Goal: Check status

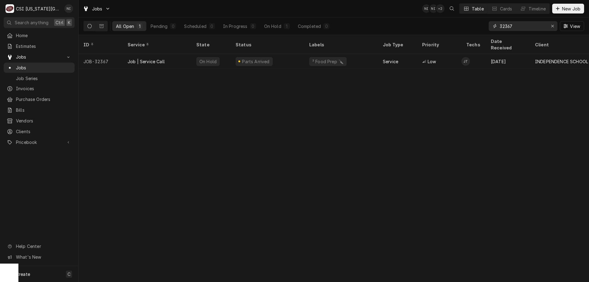
click at [551, 25] on icon "Erase input" at bounding box center [552, 26] width 2 height 2
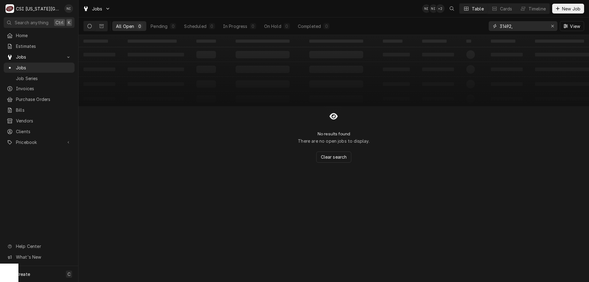
click at [542, 28] on input "31492," at bounding box center [523, 26] width 46 height 10
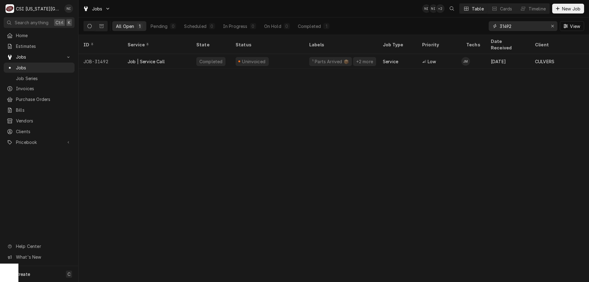
type input "31492"
click at [109, 54] on div "JOB-31492" at bounding box center [101, 61] width 44 height 15
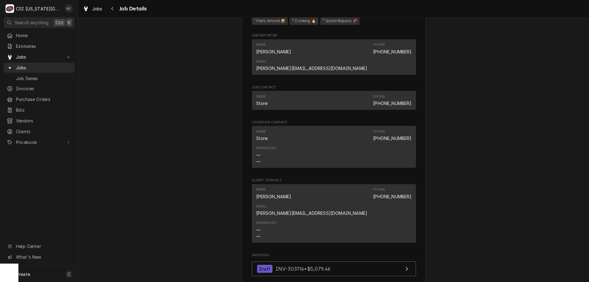
scroll to position [711, 0]
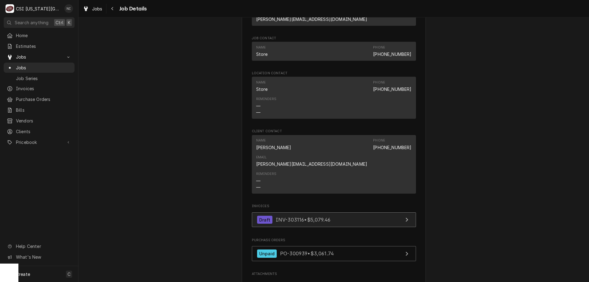
click at [351, 212] on link "Draft INV-303116 • $5,079.46" at bounding box center [334, 219] width 164 height 15
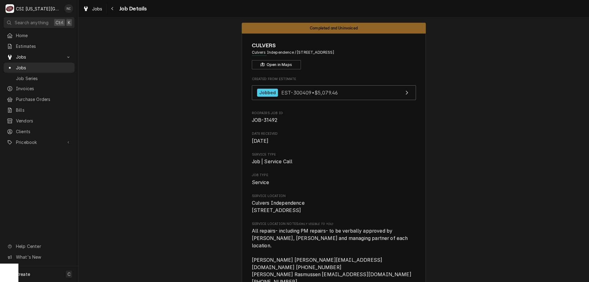
scroll to position [0, 0]
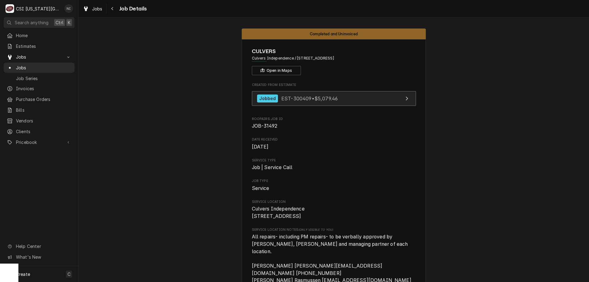
click at [353, 95] on link "Jobbed EST-300409 • $5,079.46" at bounding box center [334, 98] width 164 height 15
click at [40, 64] on span "Jobs" at bounding box center [44, 67] width 56 height 6
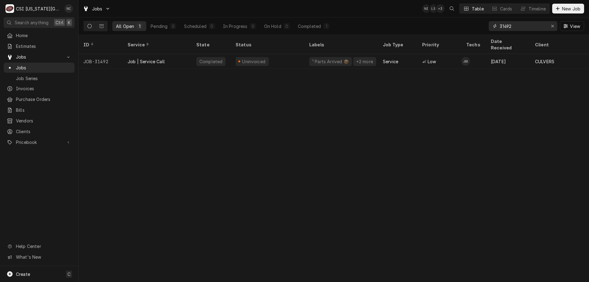
click at [552, 26] on icon "Erase input" at bounding box center [552, 26] width 3 height 4
click at [535, 26] on input "Dynamic Content Wrapper" at bounding box center [529, 26] width 58 height 10
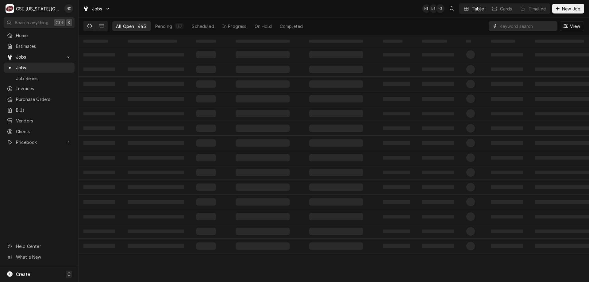
type input "0"
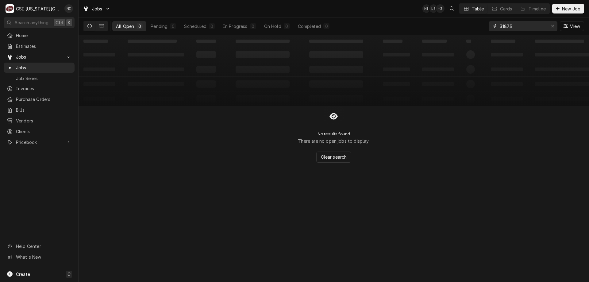
type input "31873"
click at [99, 27] on button "Dynamic Content Wrapper" at bounding box center [102, 26] width 12 height 10
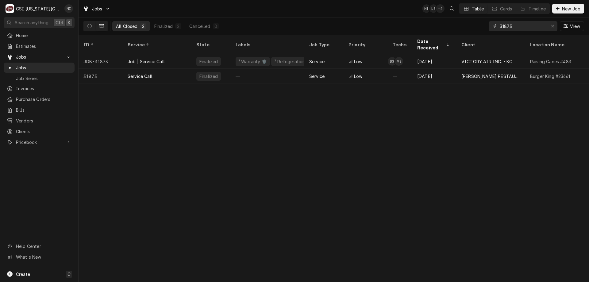
click at [185, 54] on div "Job | Service Call" at bounding box center [157, 61] width 69 height 15
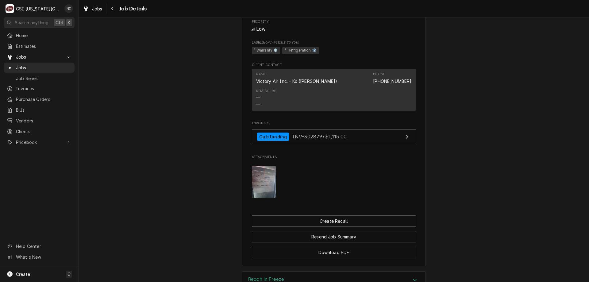
scroll to position [442, 0]
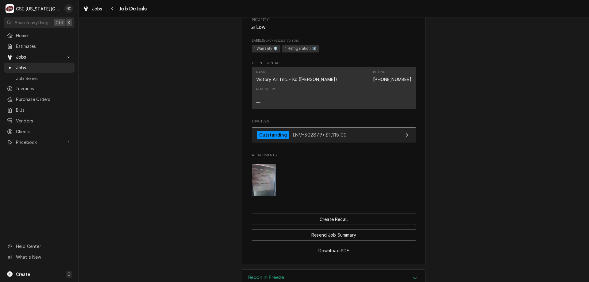
click at [363, 142] on link "Outstanding INV-302879 • $1,115.00" at bounding box center [334, 134] width 164 height 15
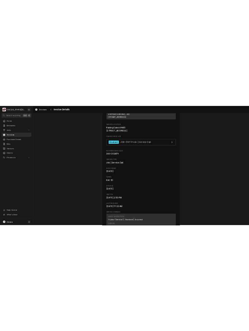
scroll to position [123, 0]
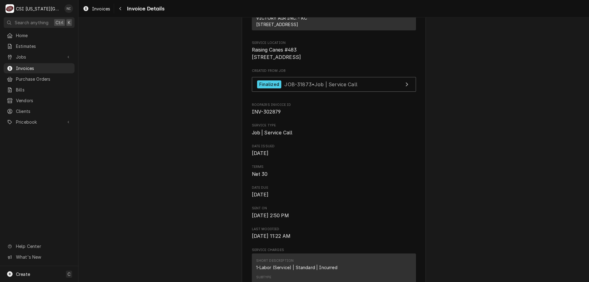
drag, startPoint x: 469, startPoint y: 98, endPoint x: 485, endPoint y: 86, distance: 19.8
